Goal: Information Seeking & Learning: Learn about a topic

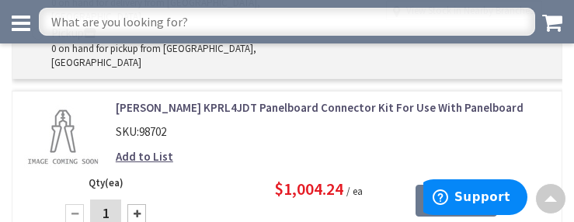
scroll to position [3269, 0]
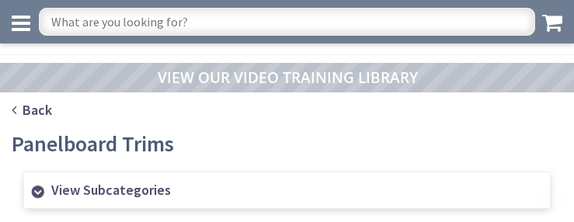
scroll to position [2021, 0]
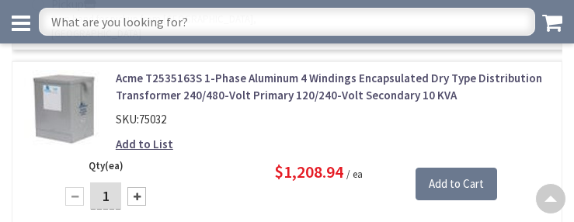
scroll to position [3322, 0]
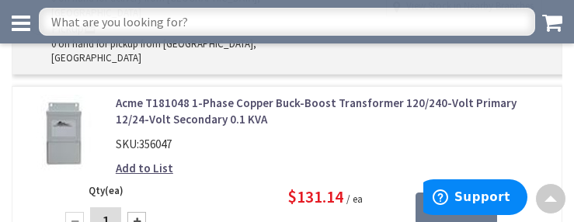
scroll to position [3305, 0]
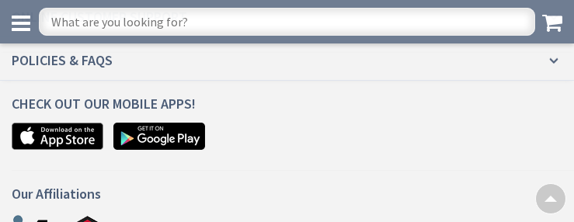
scroll to position [2118, 0]
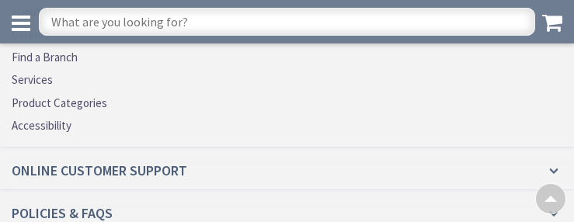
scroll to position [3245, 0]
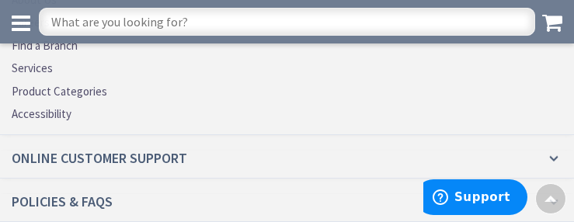
scroll to position [3535, 0]
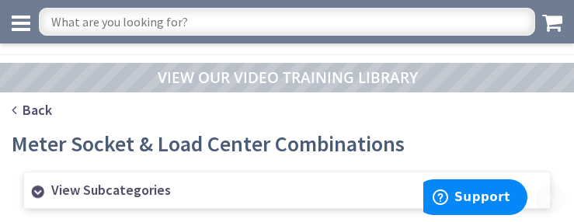
scroll to position [2126, 0]
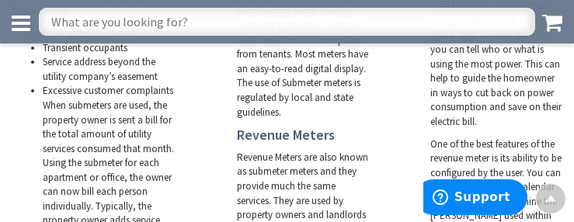
scroll to position [3480, 0]
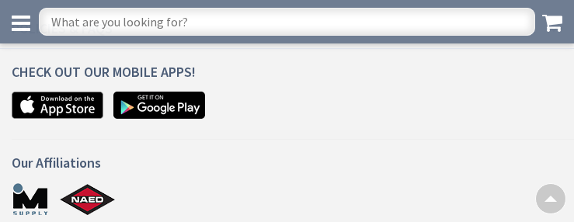
scroll to position [1739, 0]
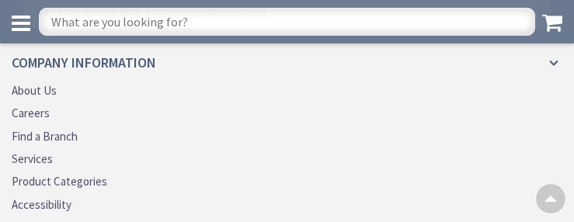
scroll to position [2479, 0]
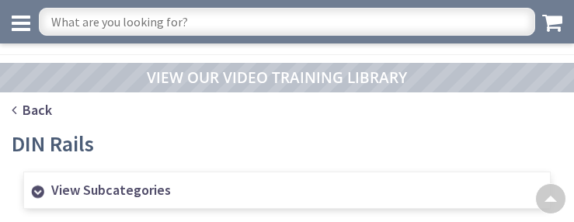
scroll to position [1226, 0]
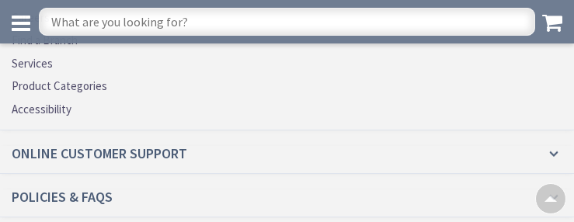
scroll to position [3281, 0]
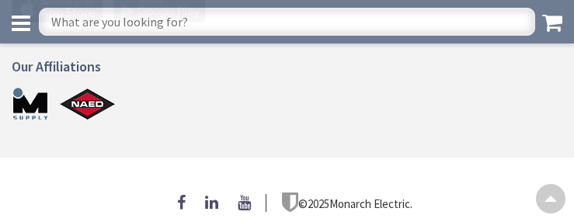
scroll to position [1250, 0]
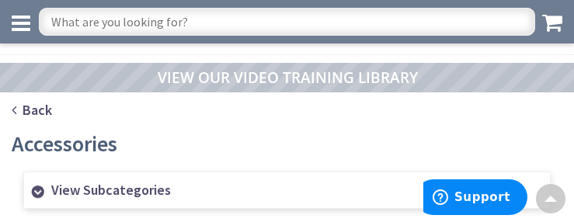
scroll to position [1507, 0]
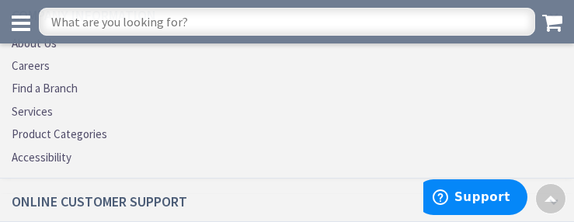
scroll to position [3241, 0]
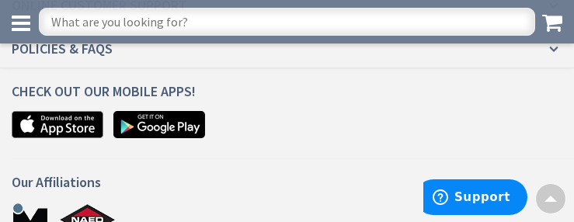
scroll to position [3036, 0]
